Goal: Information Seeking & Learning: Learn about a topic

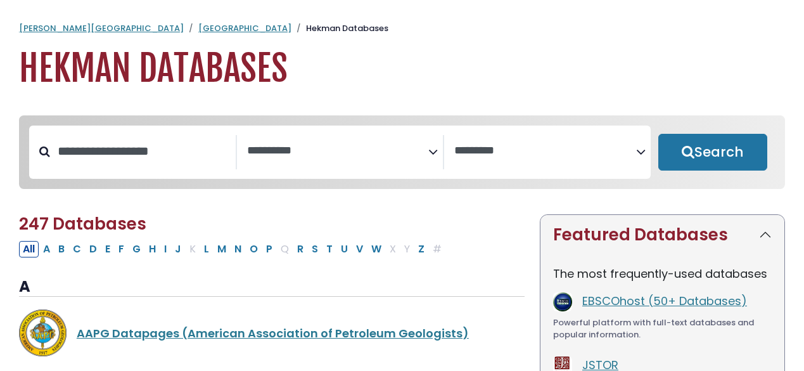
select select "Database Subject Filter"
select select "Database Vendors Filter"
click at [146, 158] on input "Search database by title or keyword" at bounding box center [143, 151] width 186 height 21
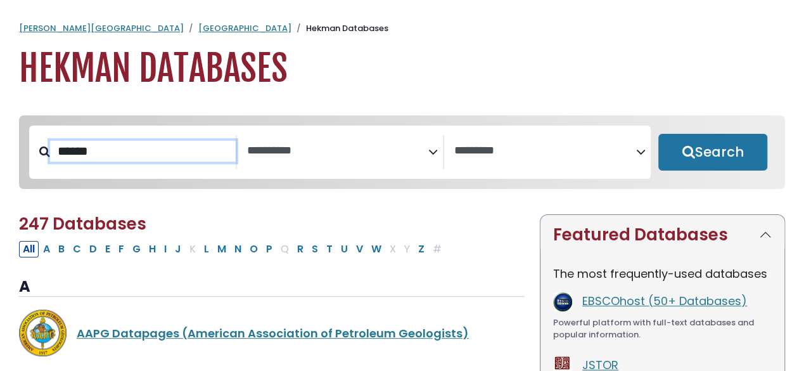
type input "******"
click at [658, 134] on button "Search" at bounding box center [712, 152] width 109 height 37
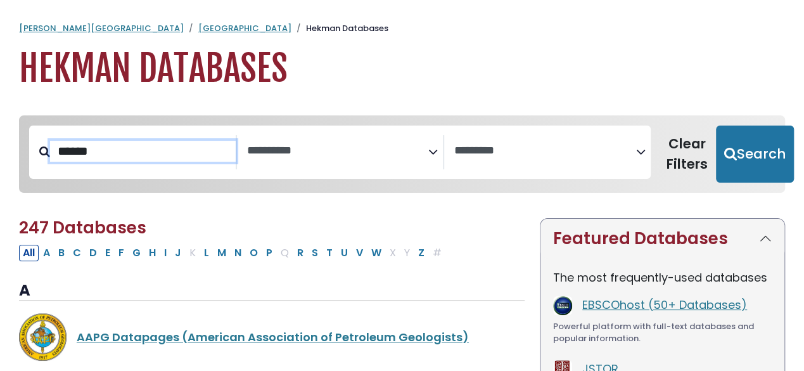
select select "Database Subject Filter"
select select "Database Vendors Filter"
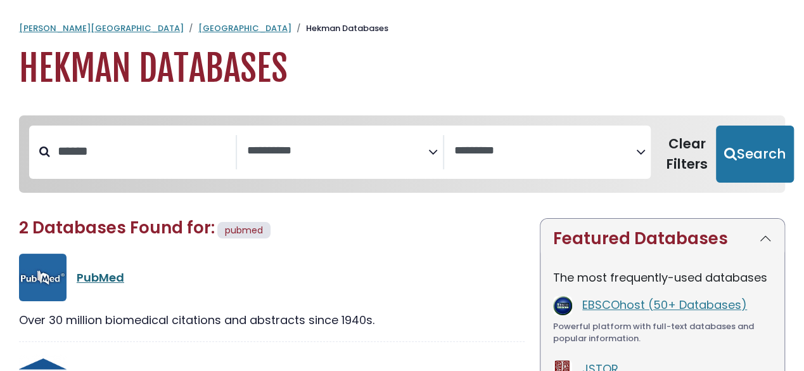
click at [95, 276] on link "PubMed" at bounding box center [101, 277] width 48 height 16
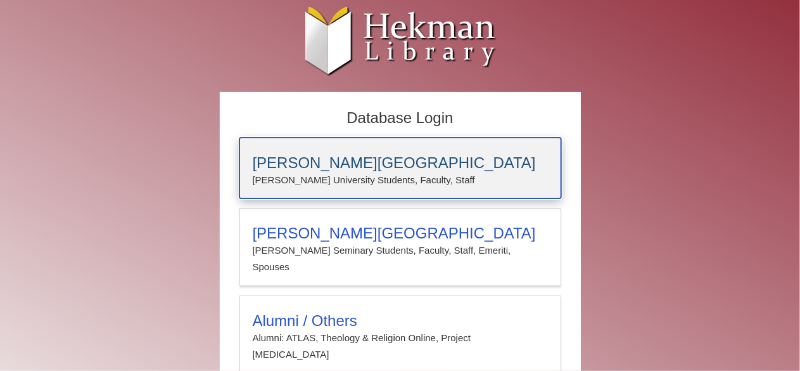
click at [373, 167] on h3 "[PERSON_NAME][GEOGRAPHIC_DATA]" at bounding box center [400, 163] width 295 height 18
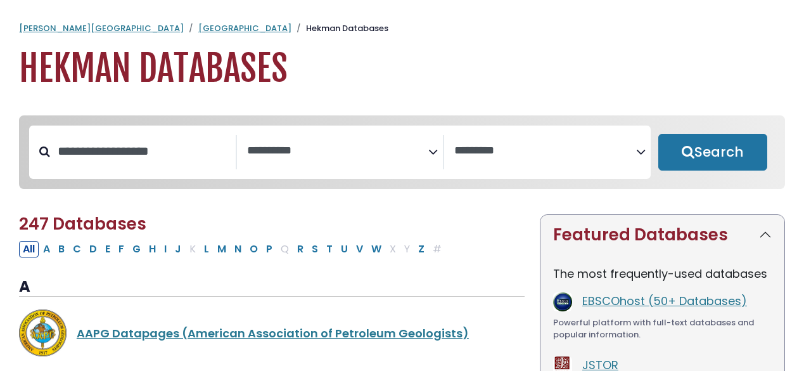
select select "Database Subject Filter"
select select "Database Vendors Filter"
click at [151, 158] on input "Search database by title or keyword" at bounding box center [143, 151] width 186 height 21
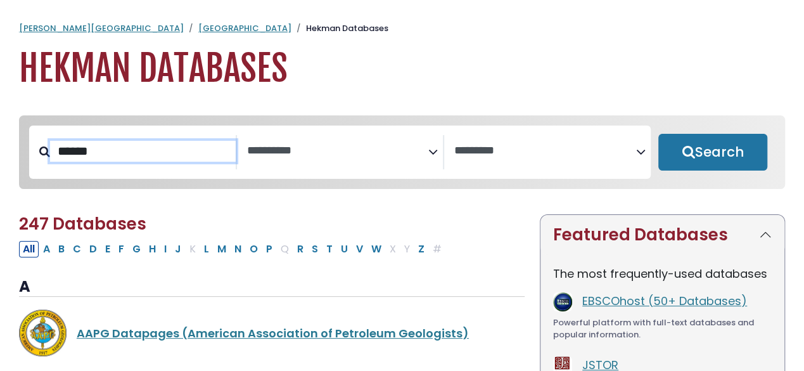
type input "******"
click at [658, 134] on button "Search" at bounding box center [712, 152] width 109 height 37
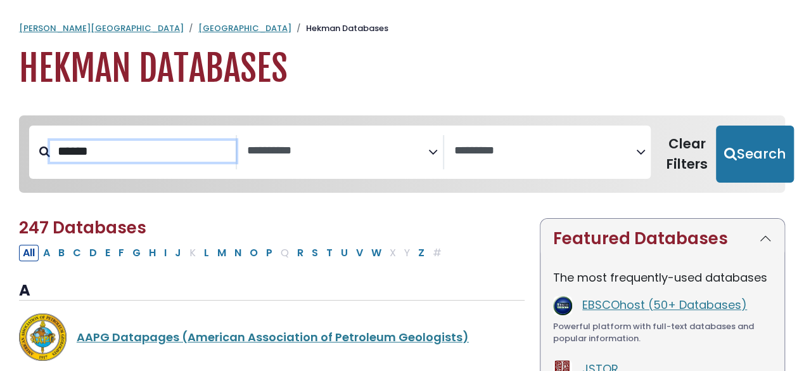
select select "Database Subject Filter"
select select "Database Vendors Filter"
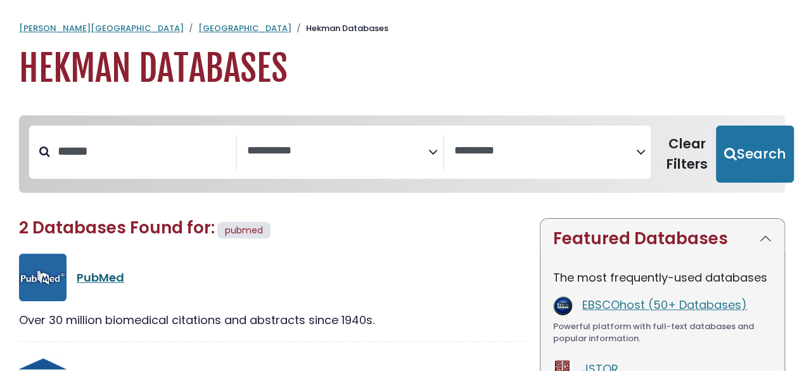
click at [94, 281] on link "PubMed" at bounding box center [101, 277] width 48 height 16
